Goal: Obtain resource: Download file/media

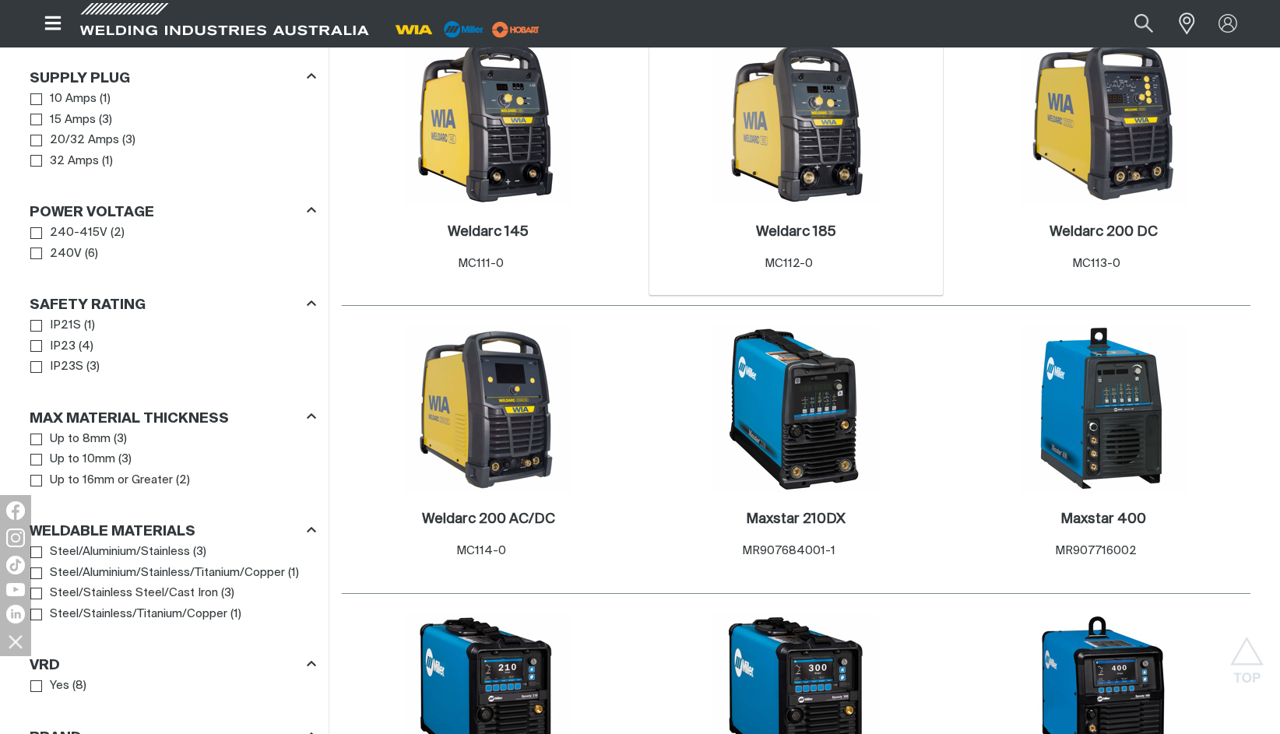
scroll to position [917, 0]
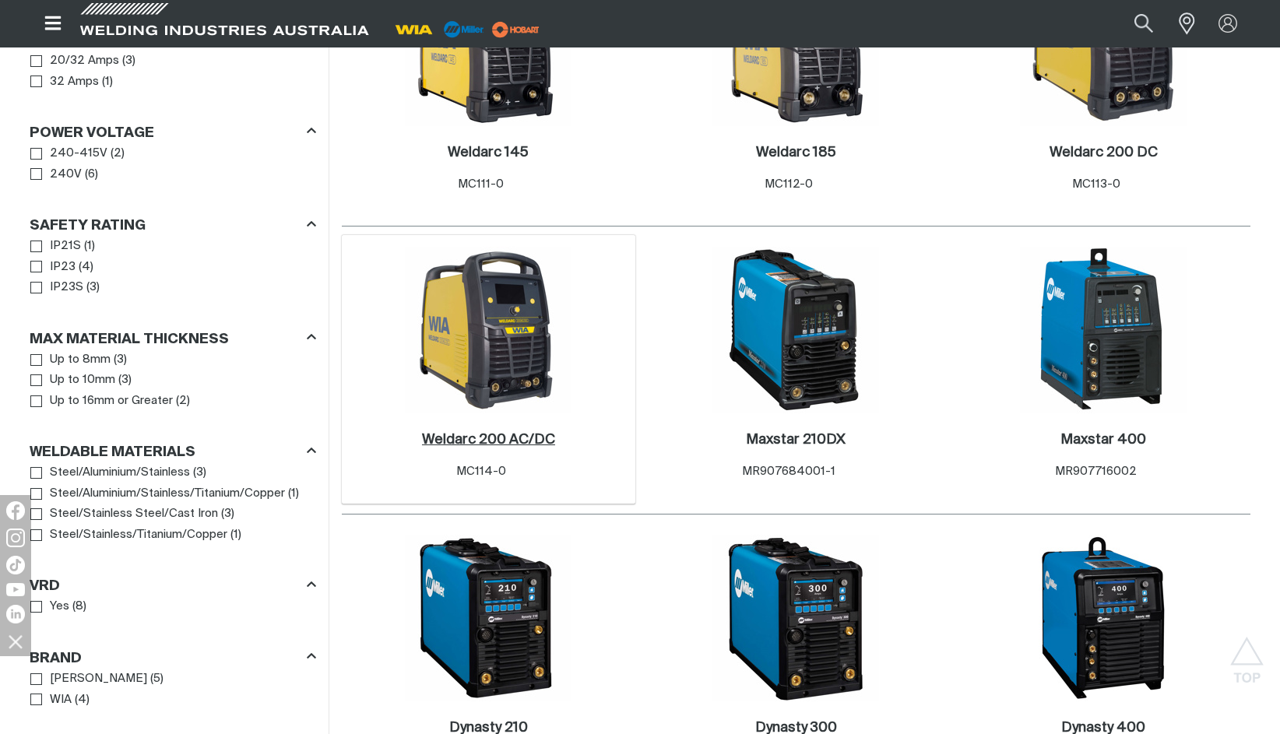
click at [525, 444] on h2 "Weldarc 200 AC/DC ." at bounding box center [488, 440] width 133 height 14
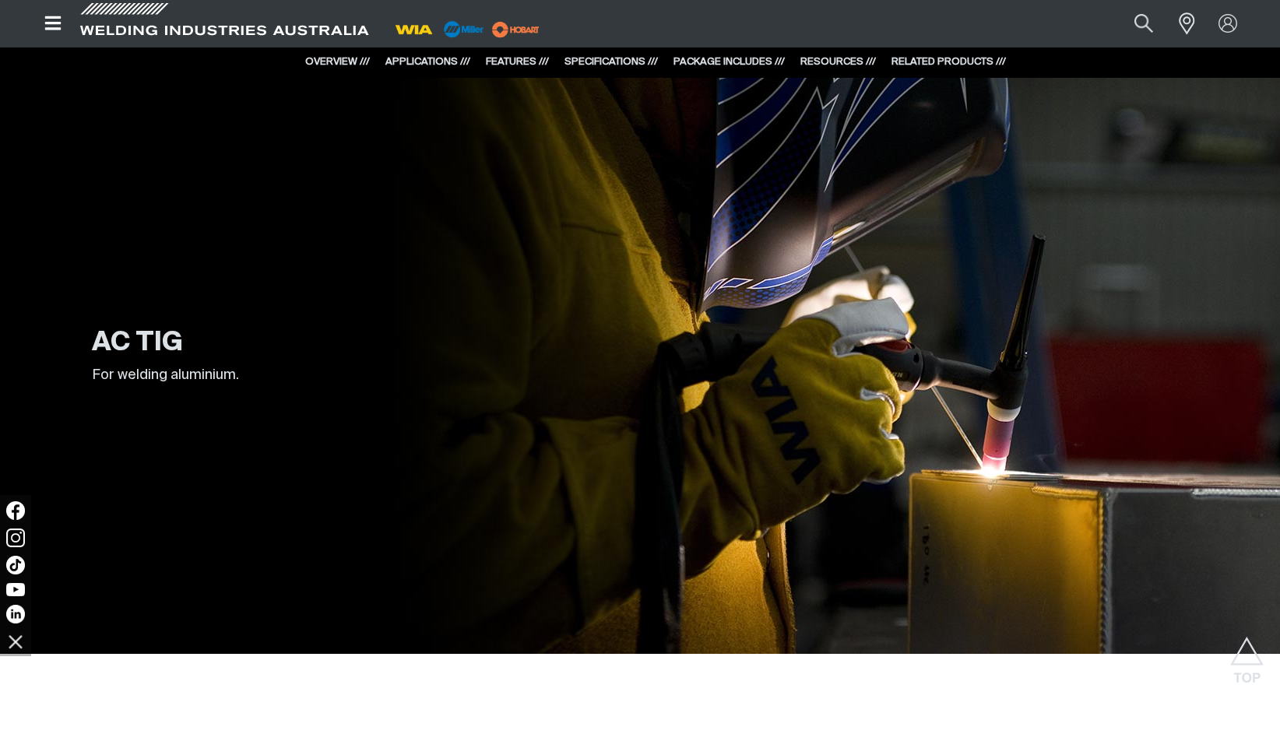
scroll to position [1790, 0]
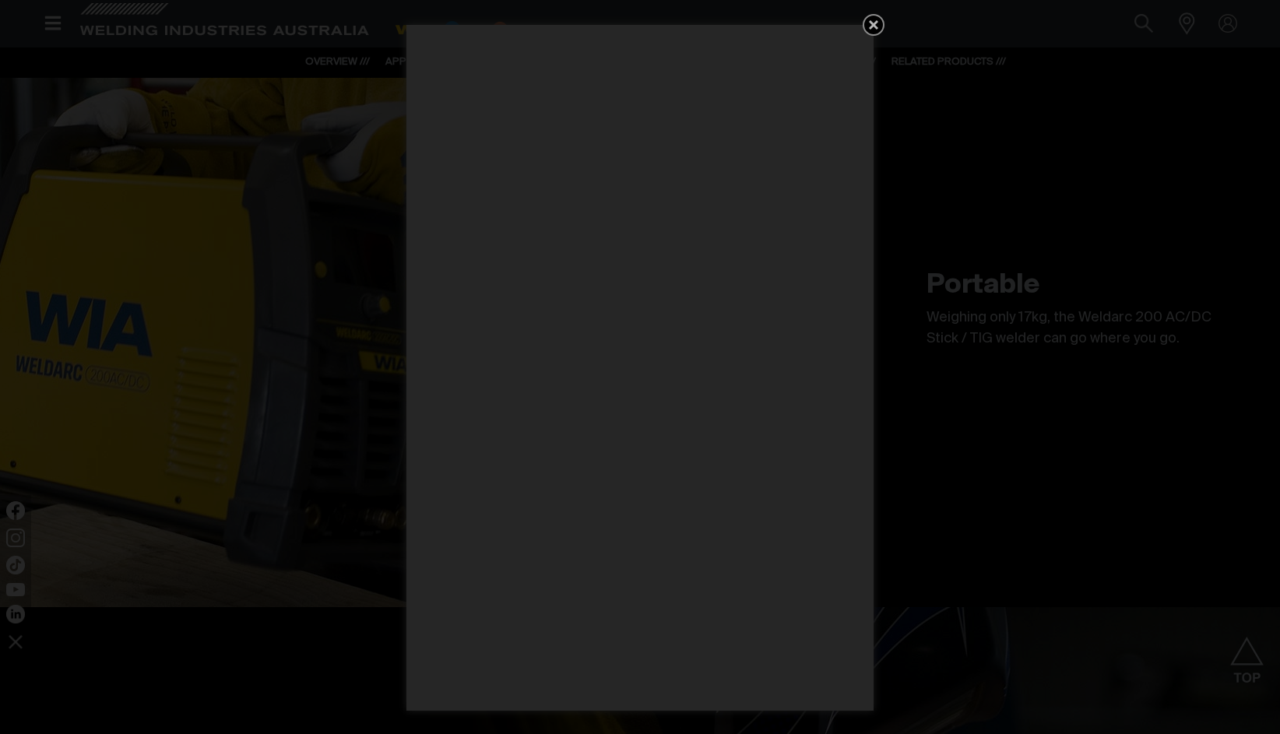
click at [876, 26] on icon "Get 5 WIA Welding Guides Free!" at bounding box center [873, 24] width 9 height 9
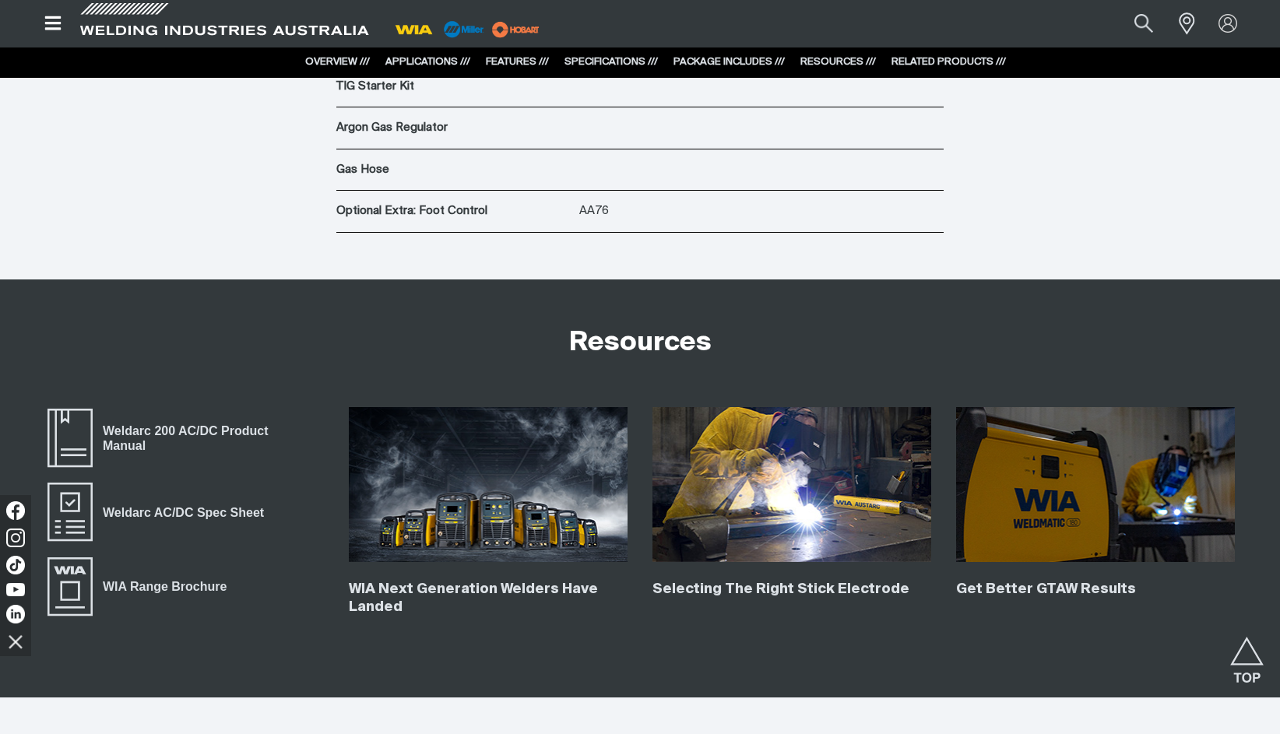
scroll to position [6305, 0]
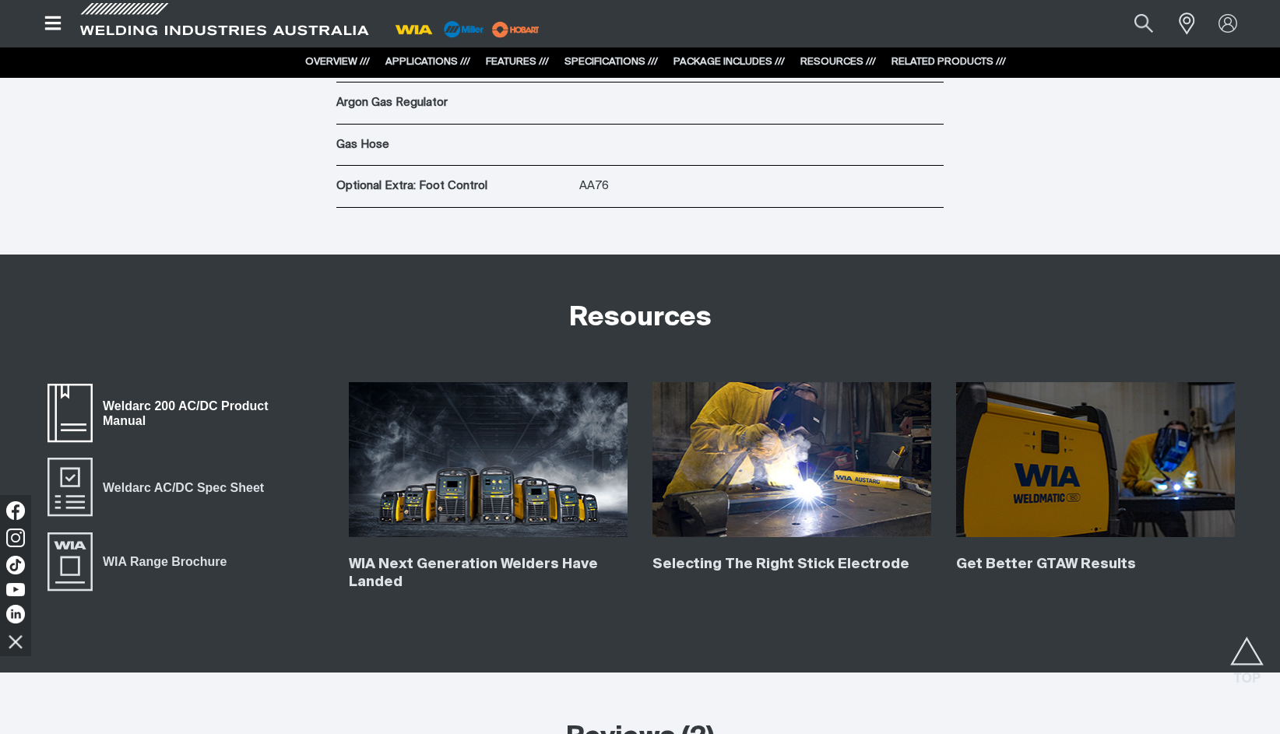
click at [248, 400] on span "Weldarc 200 AC/DC Product Manual" at bounding box center [208, 413] width 231 height 35
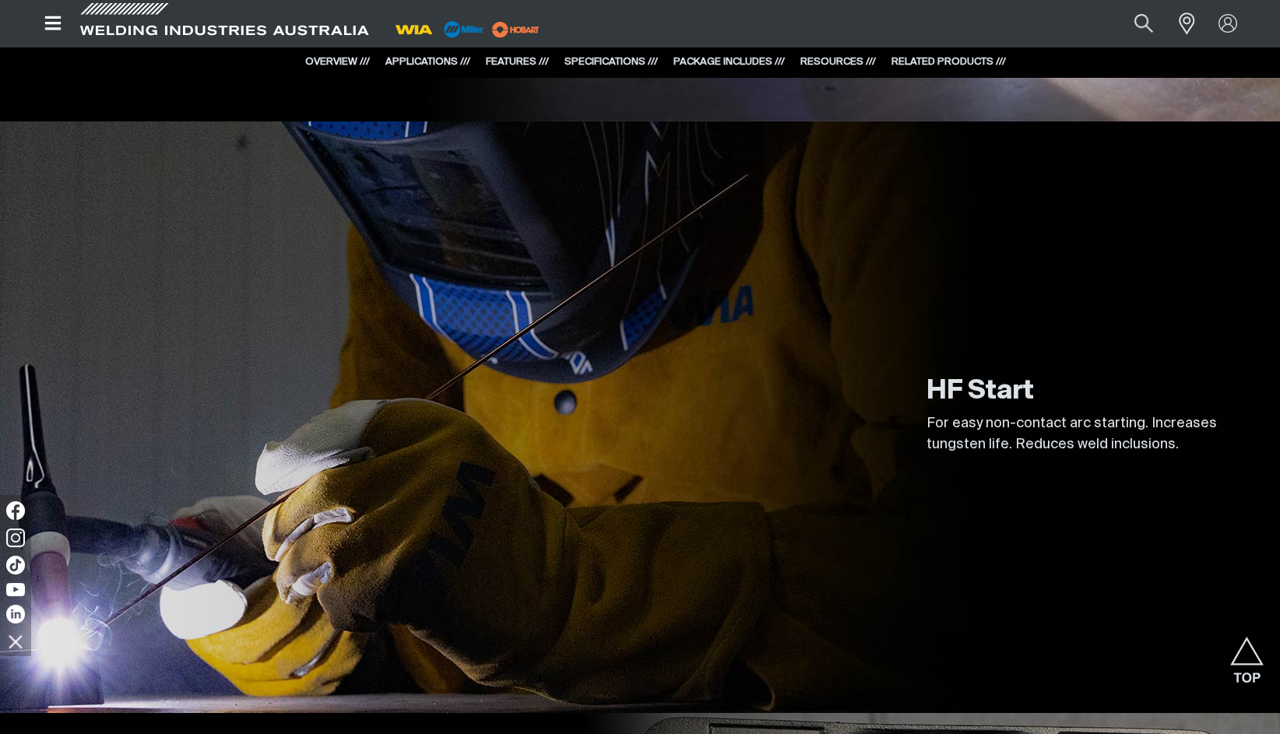
scroll to position [4048, 0]
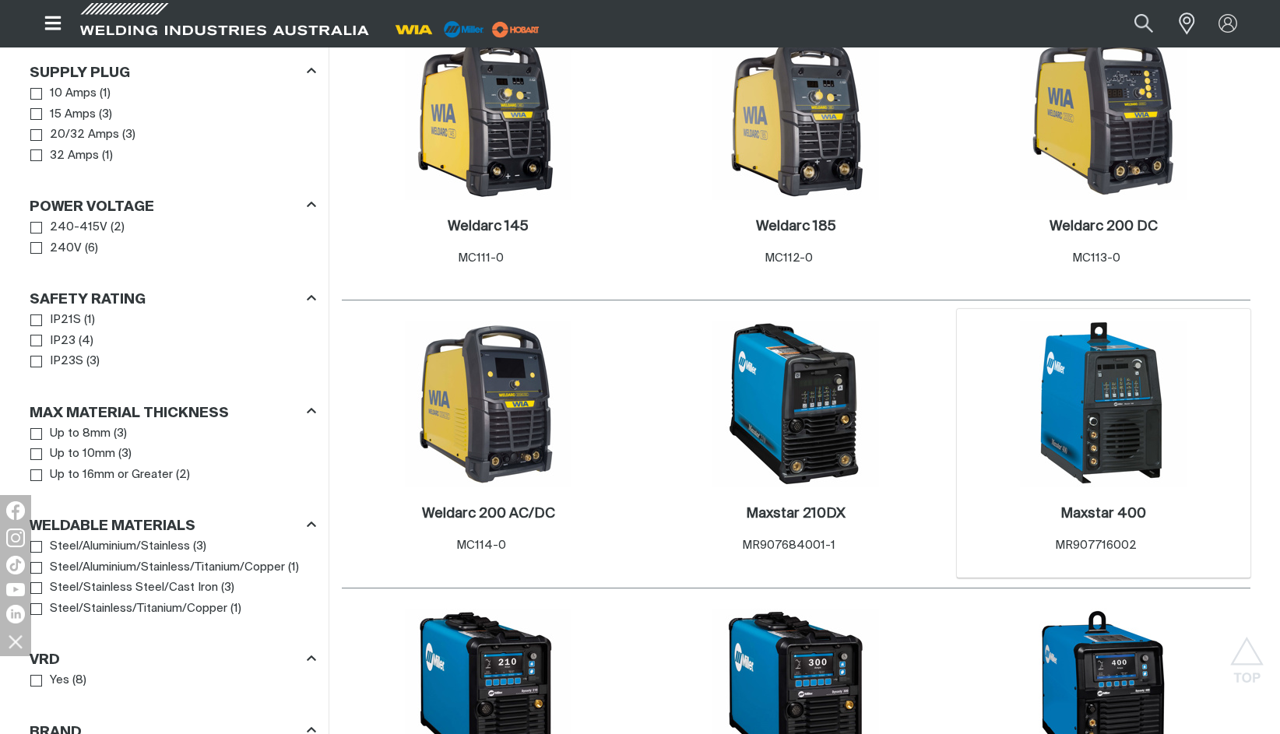
scroll to position [761, 0]
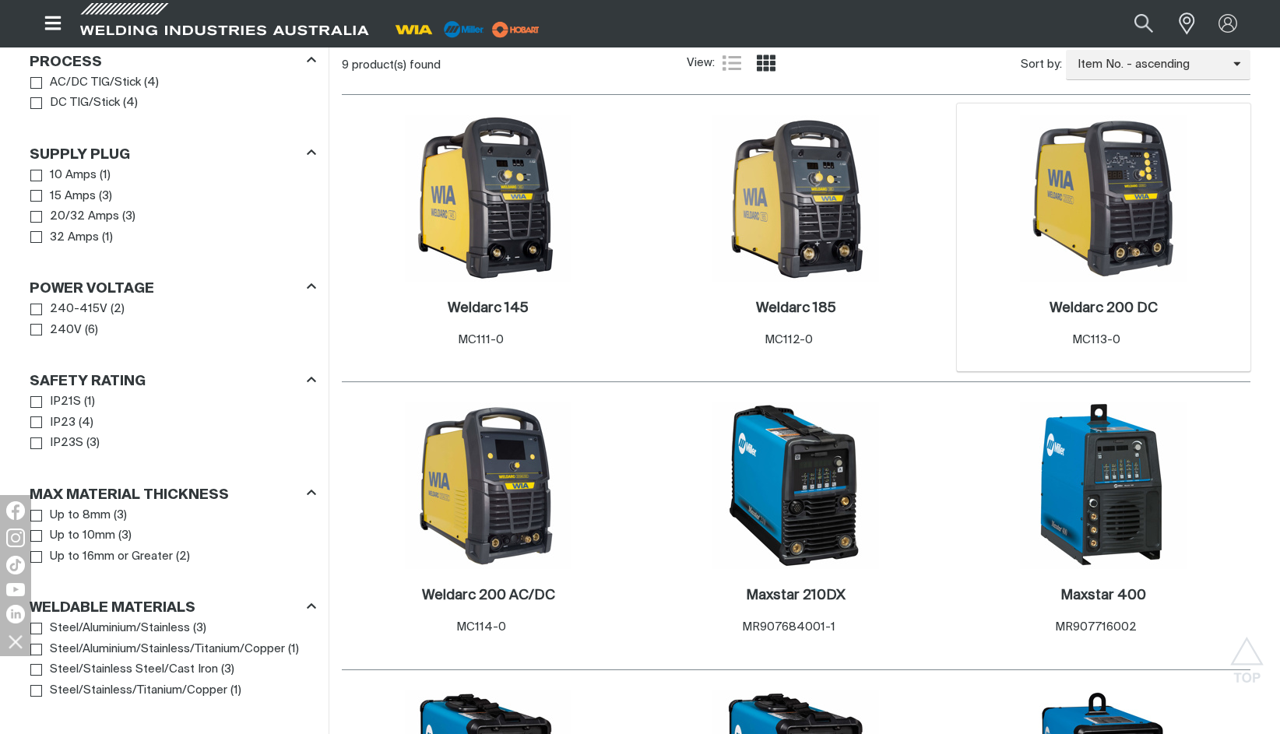
click at [1151, 237] on img at bounding box center [1103, 198] width 167 height 167
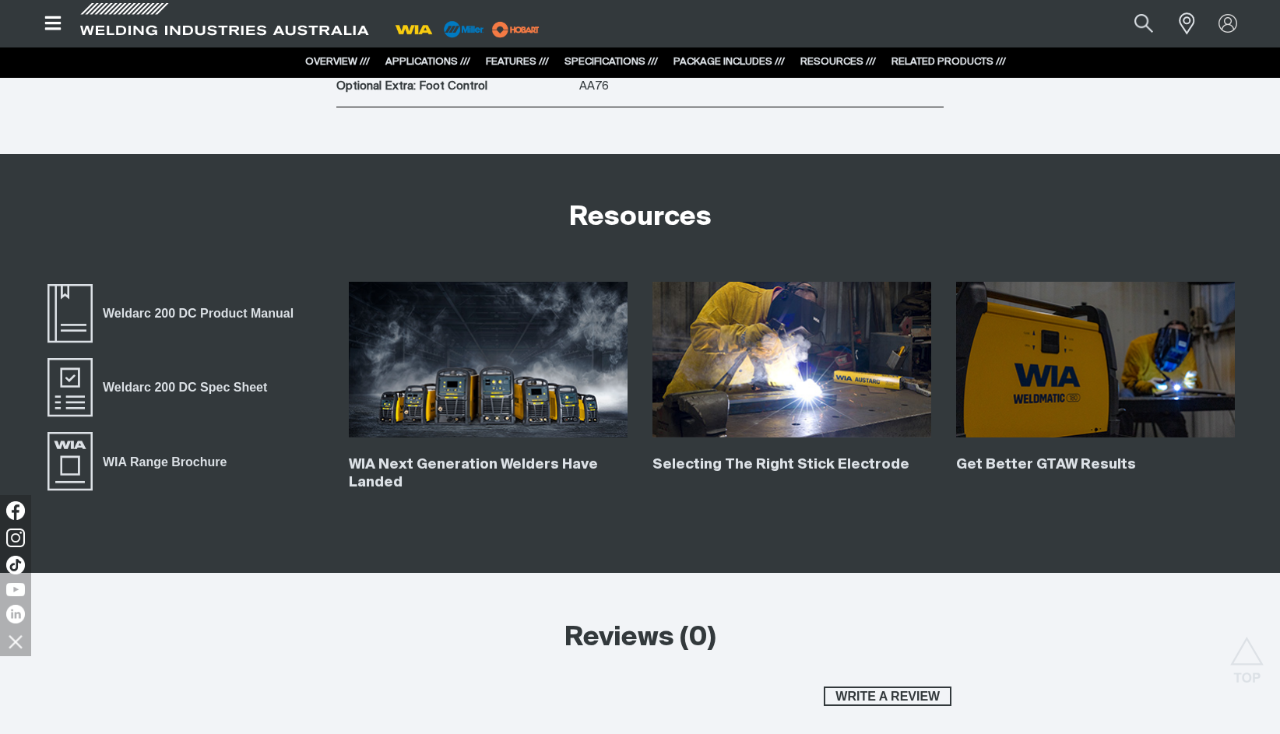
scroll to position [5215, 0]
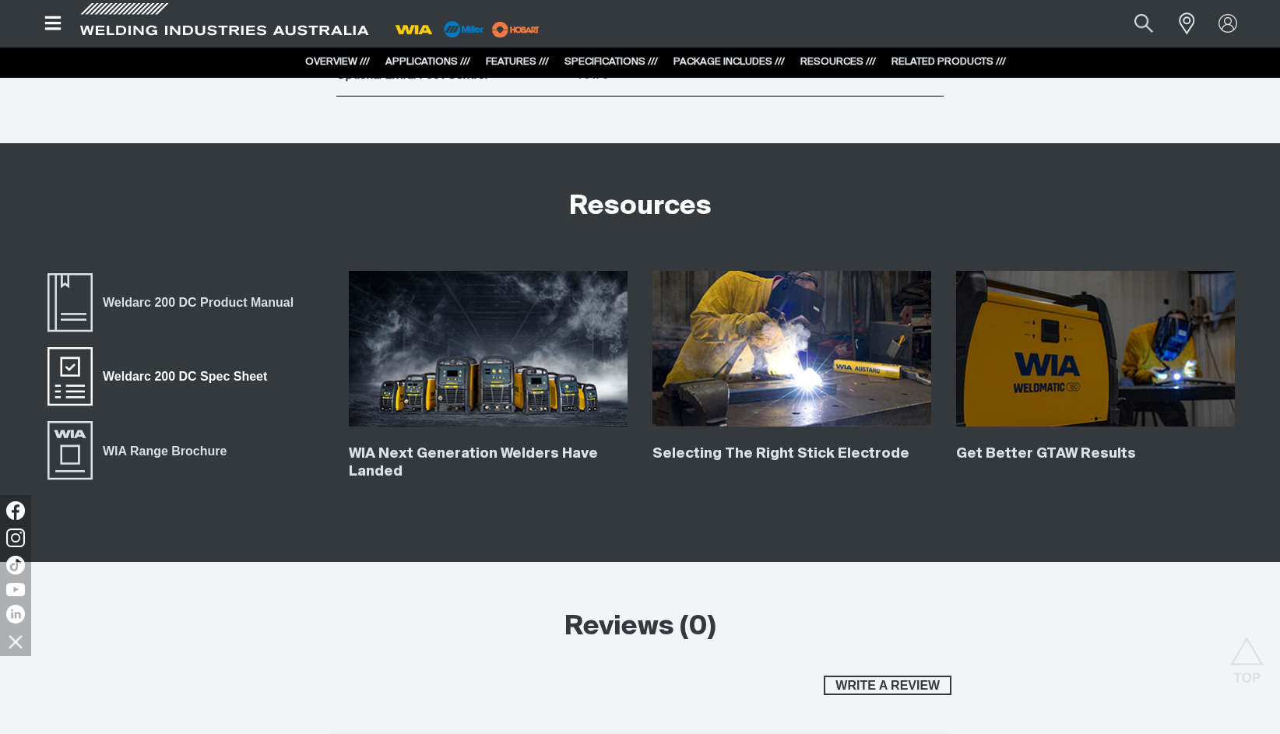
click at [199, 375] on span "Weldarc 200 DC Spec Sheet" at bounding box center [185, 377] width 184 height 20
click at [179, 448] on span "WIA Range Brochure" at bounding box center [165, 451] width 144 height 20
click at [212, 301] on span "Weldarc 200 DC Product Manual" at bounding box center [198, 303] width 211 height 20
